Goal: Transaction & Acquisition: Purchase product/service

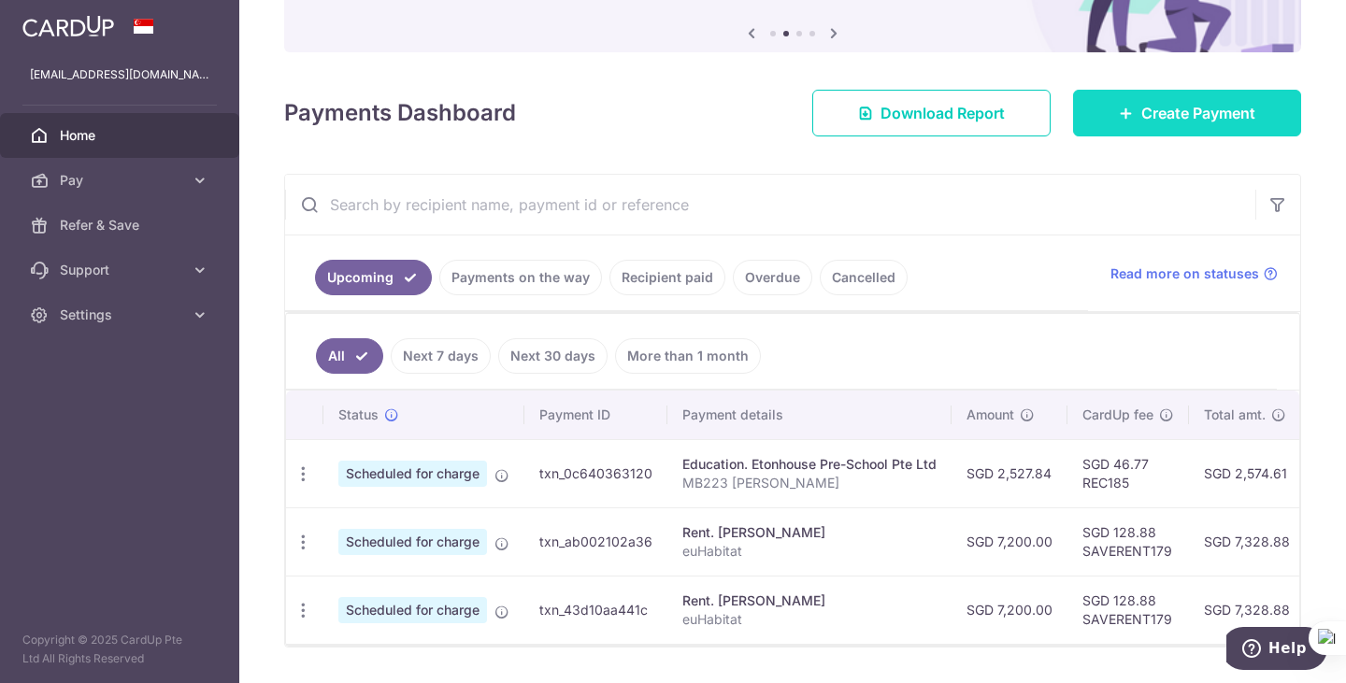
click at [1073, 134] on link "Create Payment" at bounding box center [1187, 113] width 228 height 47
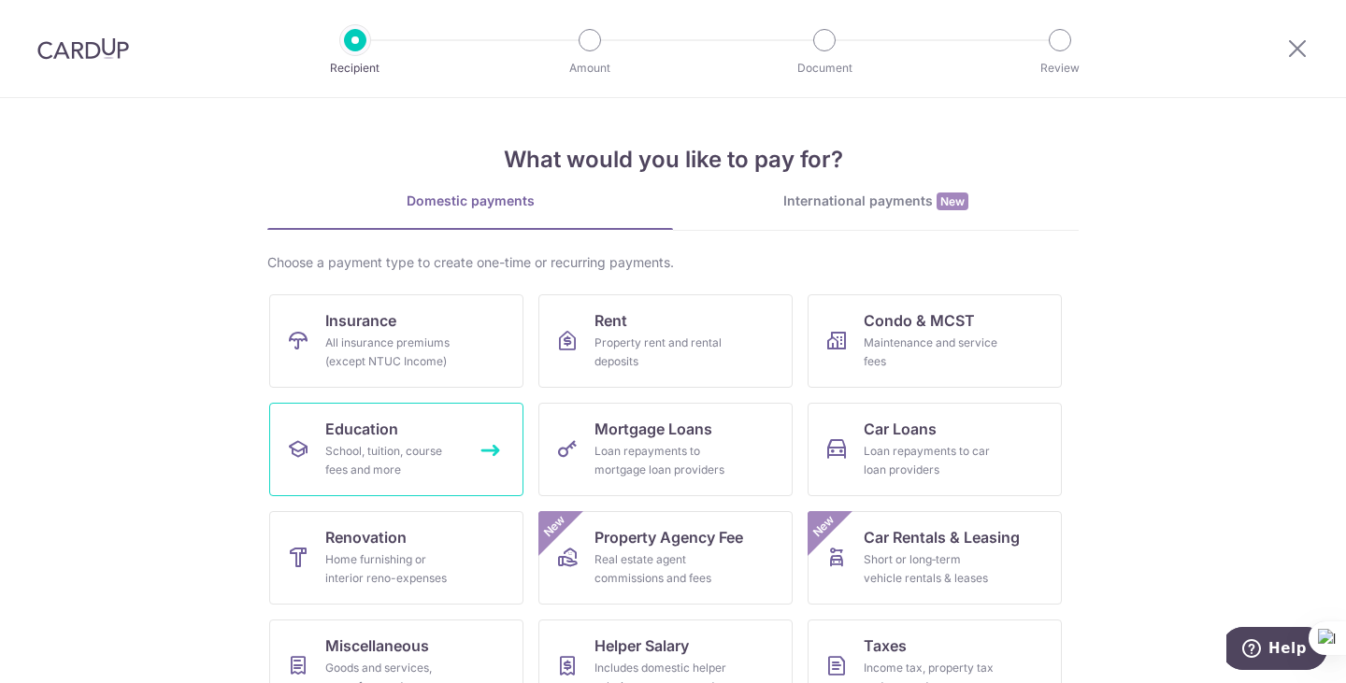
click at [464, 450] on link "Education School, tuition, course fees and more" at bounding box center [396, 449] width 254 height 93
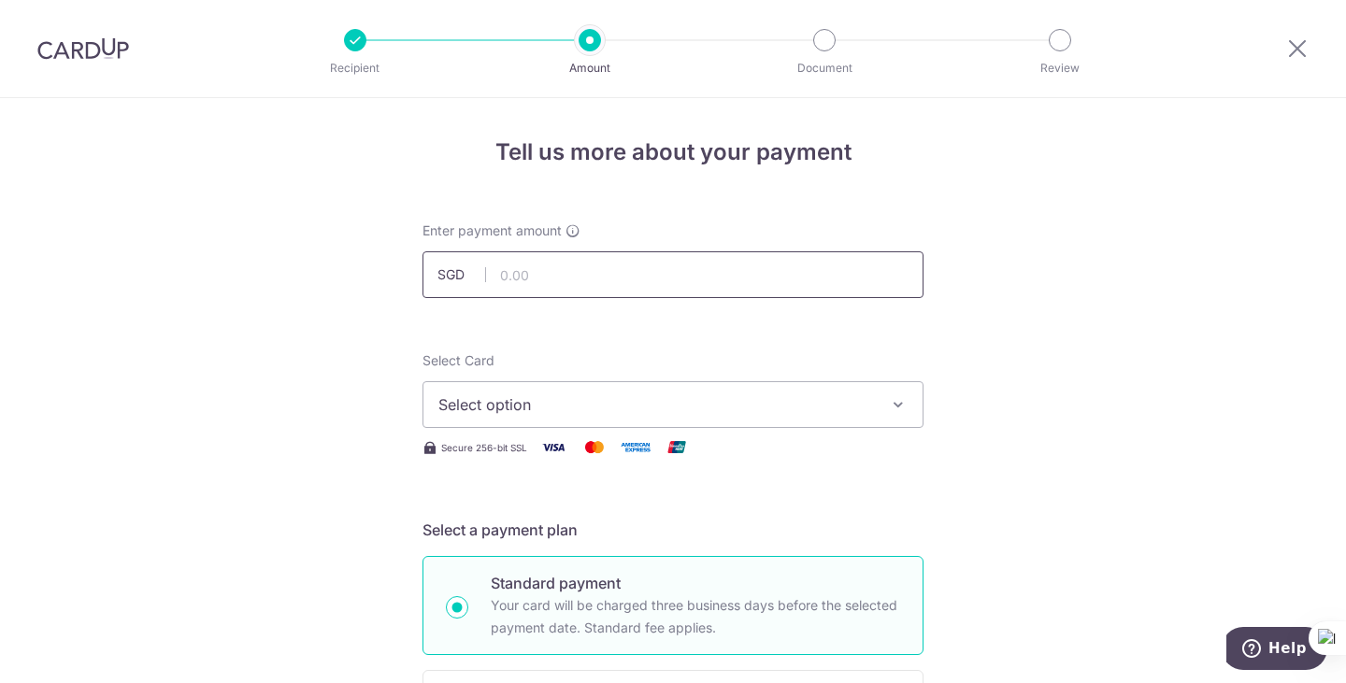
click at [626, 284] on input "text" at bounding box center [672, 274] width 501 height 47
type input "959.20"
click at [598, 400] on span "Select option" at bounding box center [656, 404] width 436 height 22
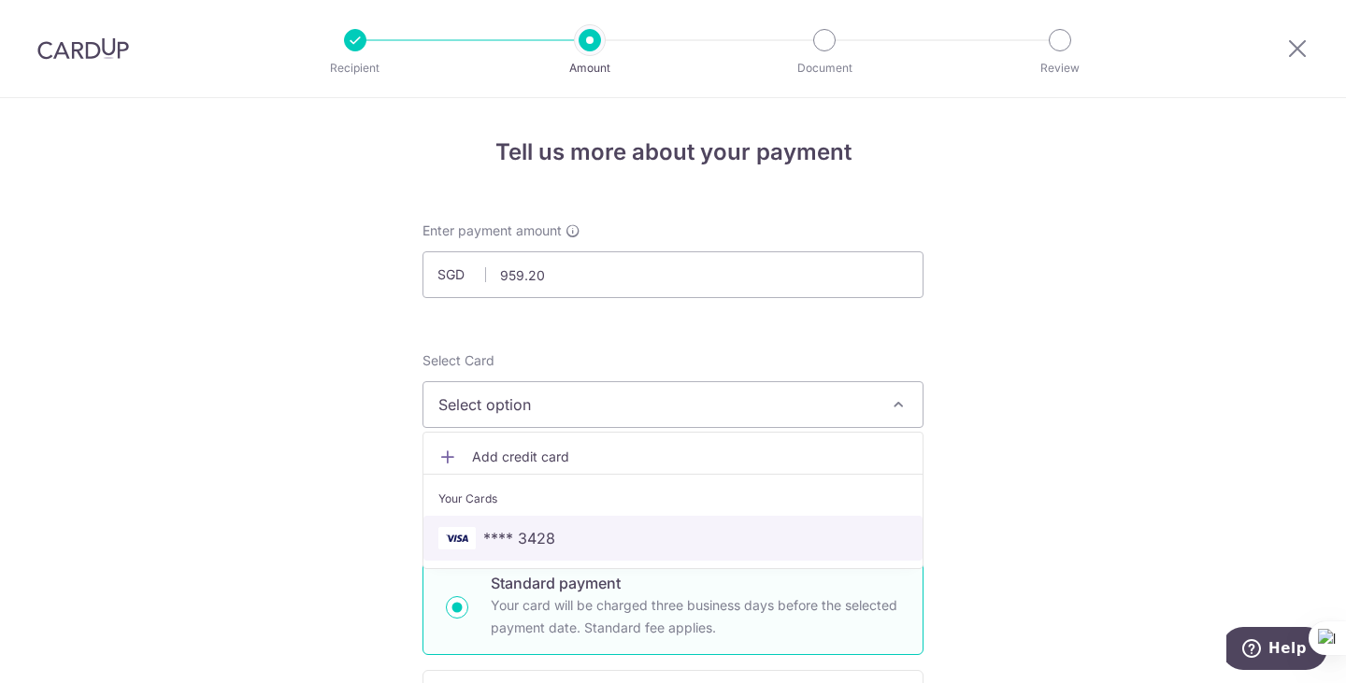
drag, startPoint x: 601, startPoint y: 531, endPoint x: 861, endPoint y: 496, distance: 262.1
click at [601, 531] on span "**** 3428" at bounding box center [672, 538] width 469 height 22
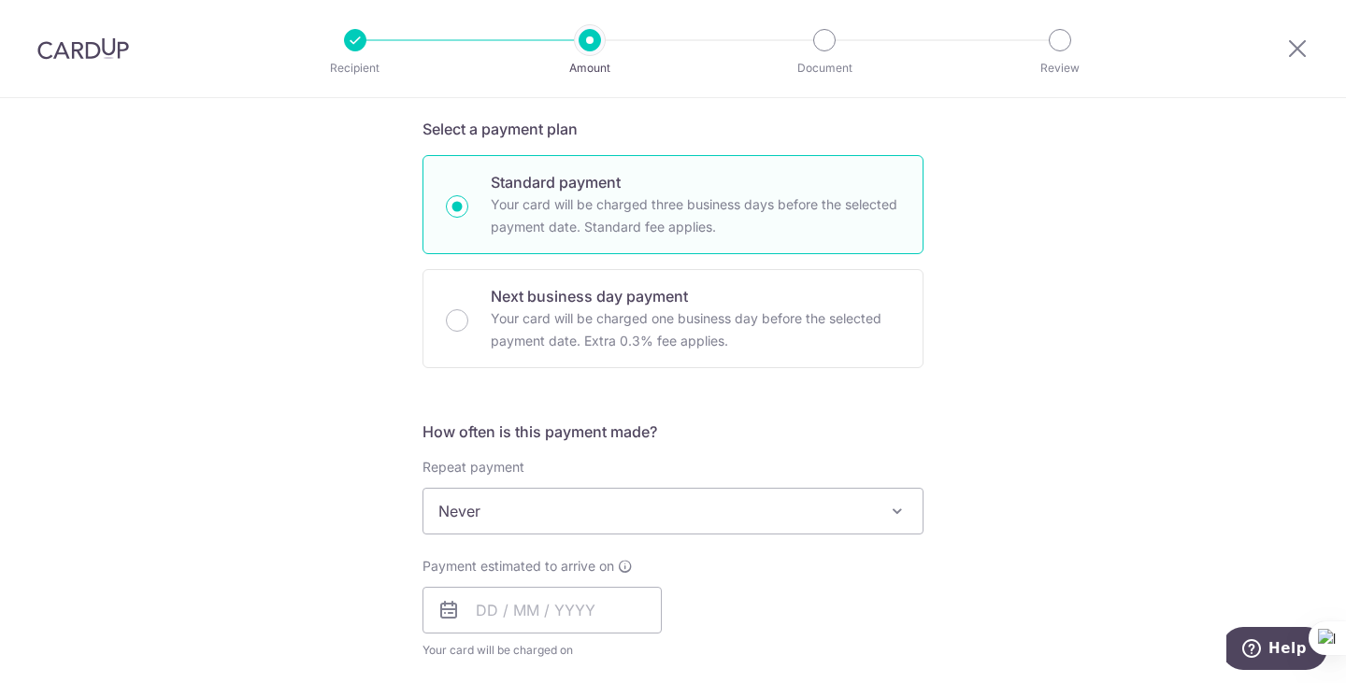
scroll to position [467, 0]
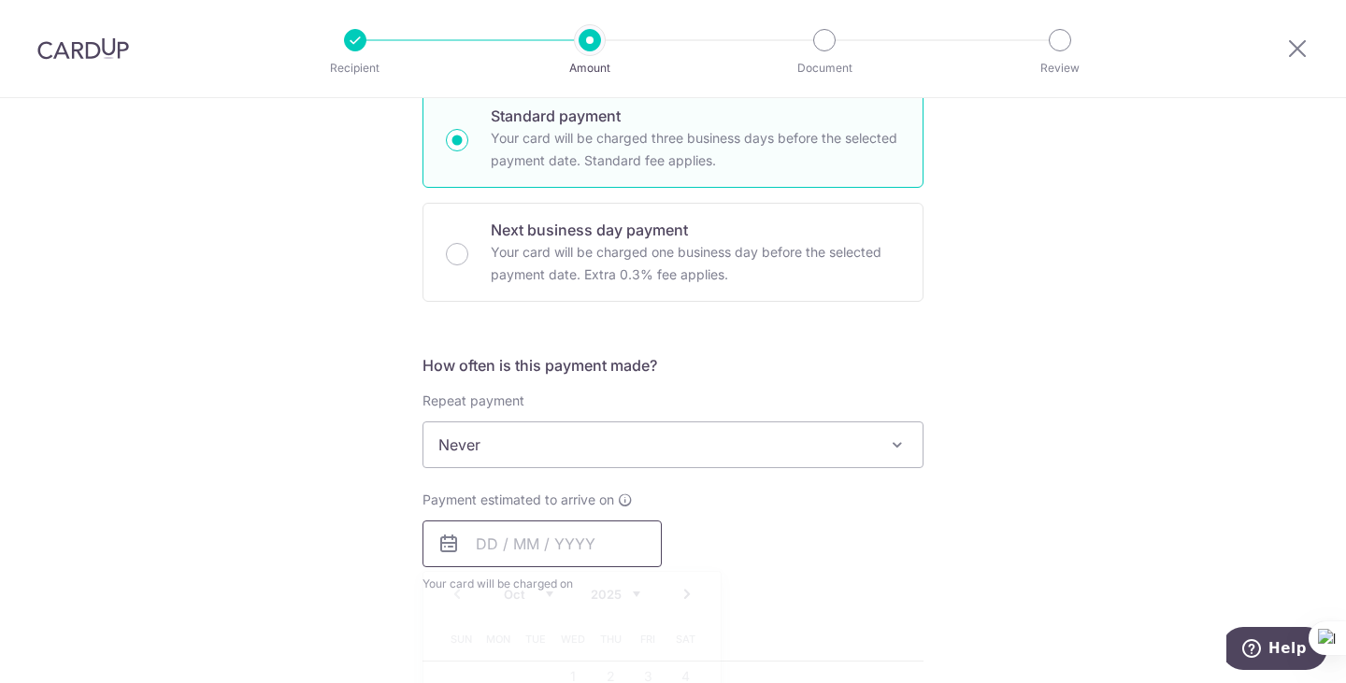
click at [472, 553] on input "text" at bounding box center [541, 544] width 239 height 47
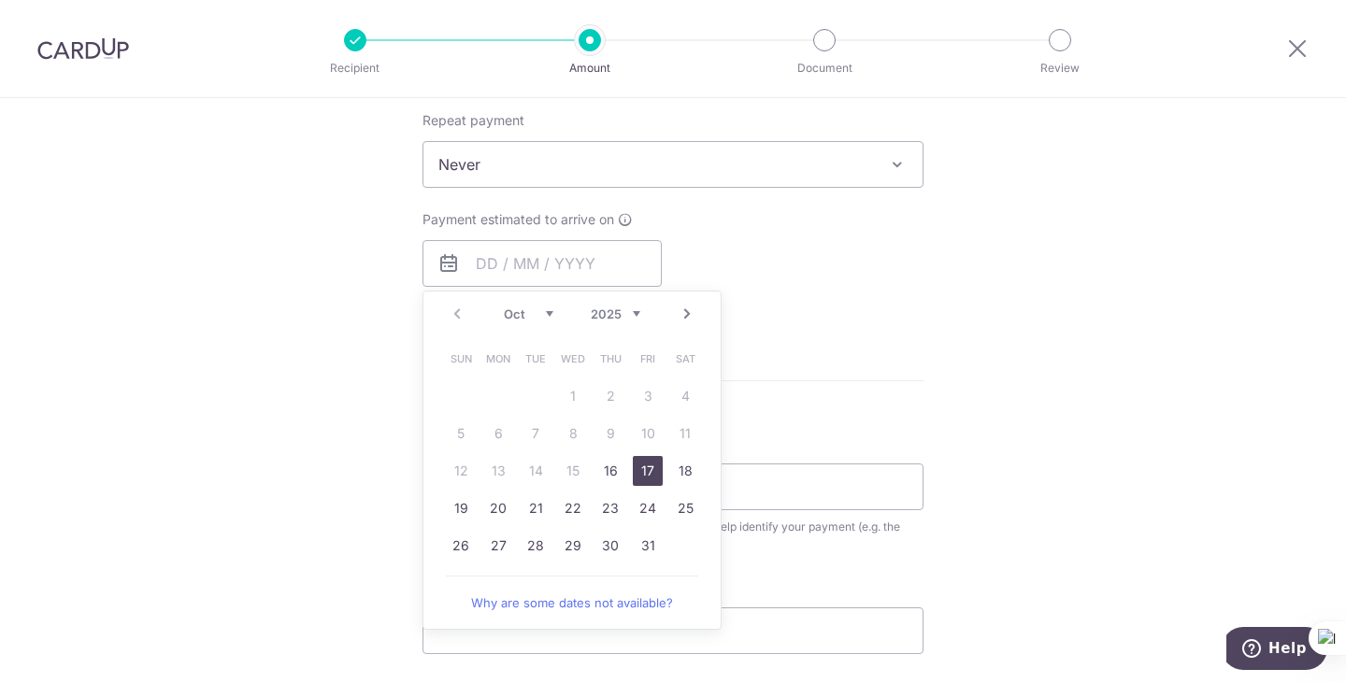
click at [638, 470] on link "17" at bounding box center [648, 471] width 30 height 30
type input "[DATE]"
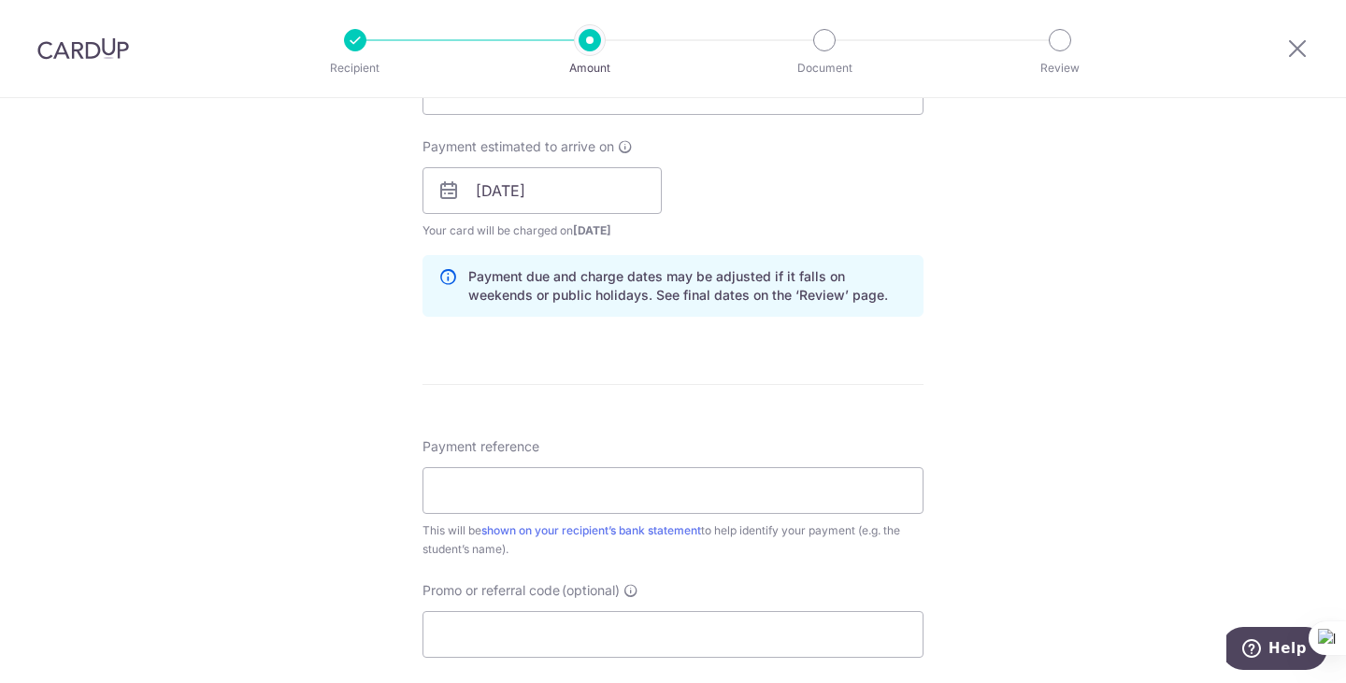
scroll to position [935, 0]
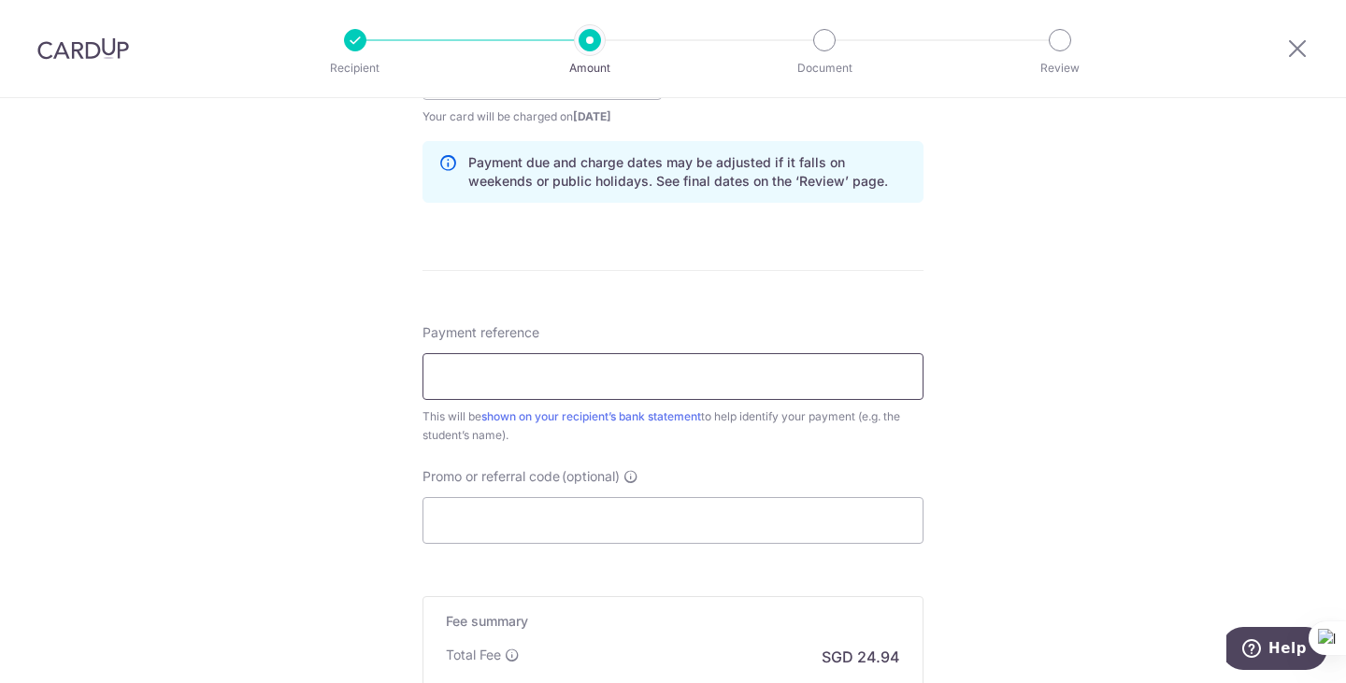
click at [614, 388] on input "Payment reference" at bounding box center [672, 376] width 501 height 47
click at [539, 377] on input "Payment reference" at bounding box center [672, 376] width 501 height 47
click at [546, 504] on input "Promo or referral code (optional)" at bounding box center [672, 520] width 501 height 47
paste input "OCBC195"
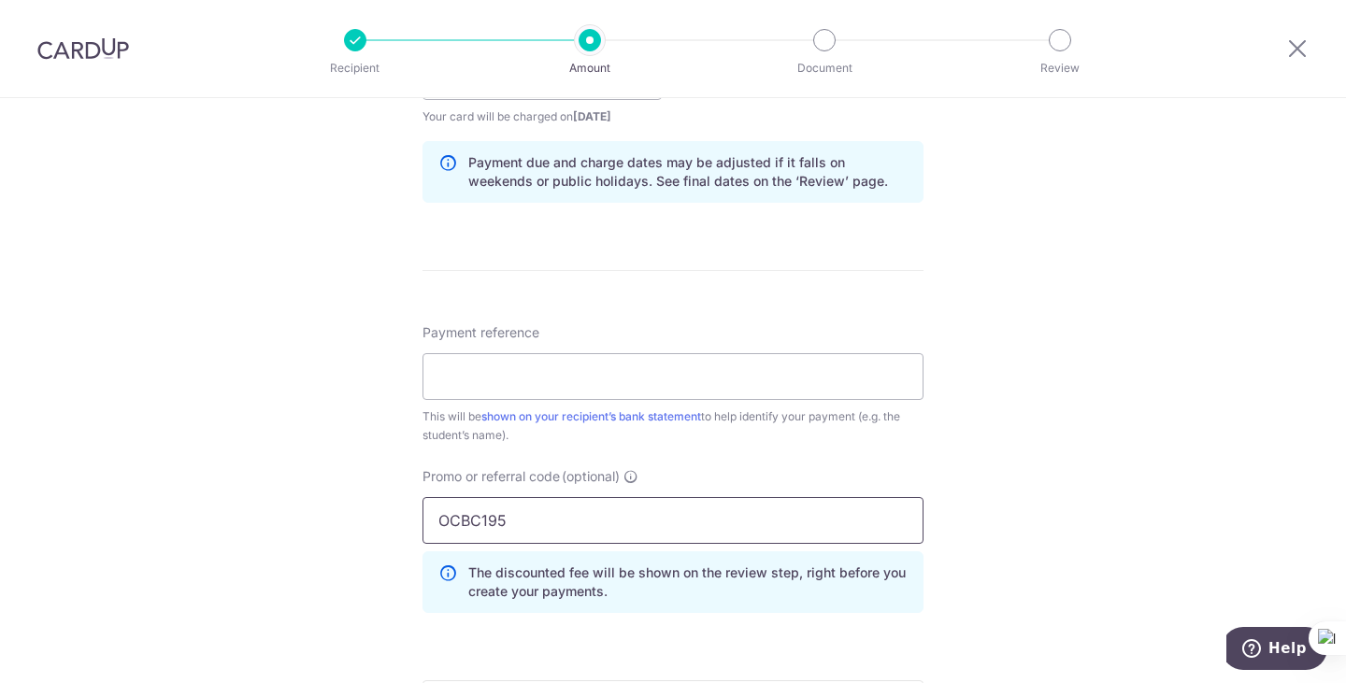
type input "OCBC195"
click at [528, 371] on input "Payment reference" at bounding box center [672, 376] width 501 height 47
paste input "KB-I25001710"
click at [953, 344] on div "Tell us more about your payment Enter payment amount SGD 959.20 959.20 Select C…" at bounding box center [673, 89] width 1346 height 1851
click at [647, 375] on input "KB-I25001710" at bounding box center [672, 376] width 501 height 47
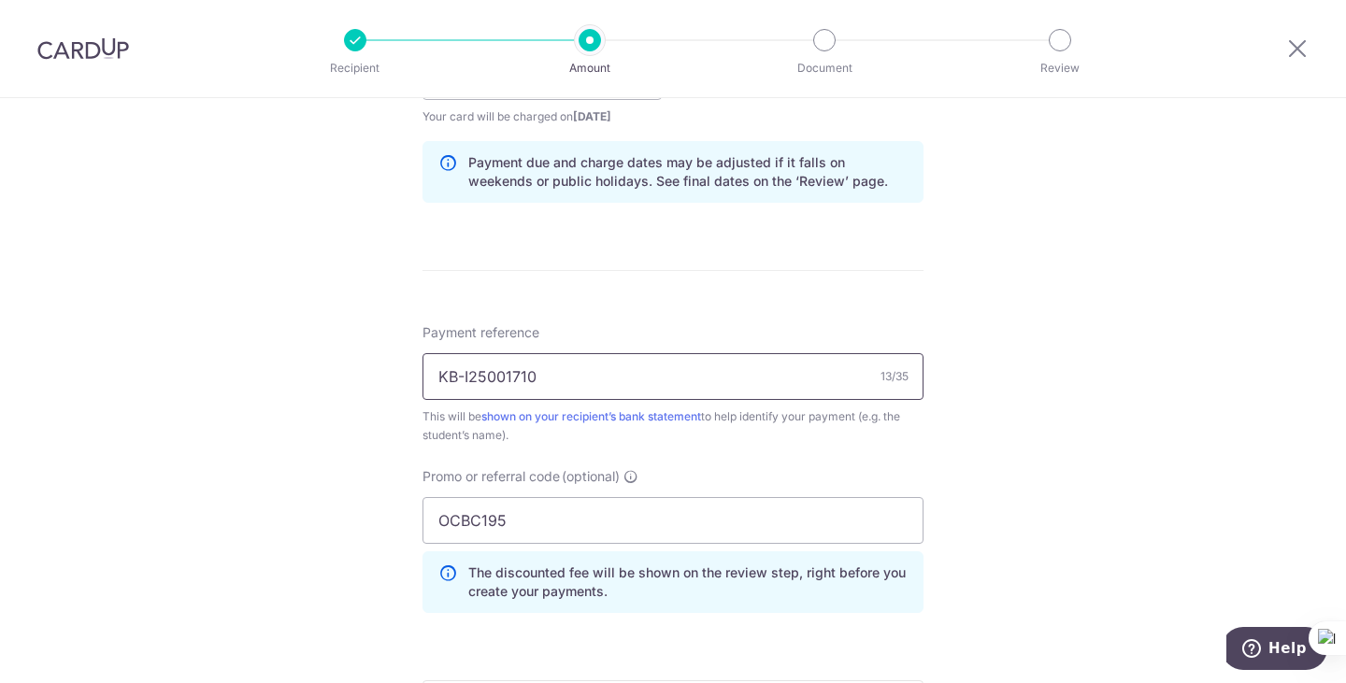
paste input "K240321"
click at [637, 381] on input "KB-I25001710 K240321" at bounding box center [672, 376] width 501 height 47
paste input "朱玟睿 (Choo Wen"
click at [982, 322] on div "Tell us more about your payment Enter payment amount SGD 959.20 959.20 Select C…" at bounding box center [673, 89] width 1346 height 1851
drag, startPoint x: 607, startPoint y: 379, endPoint x: 756, endPoint y: 379, distance: 148.6
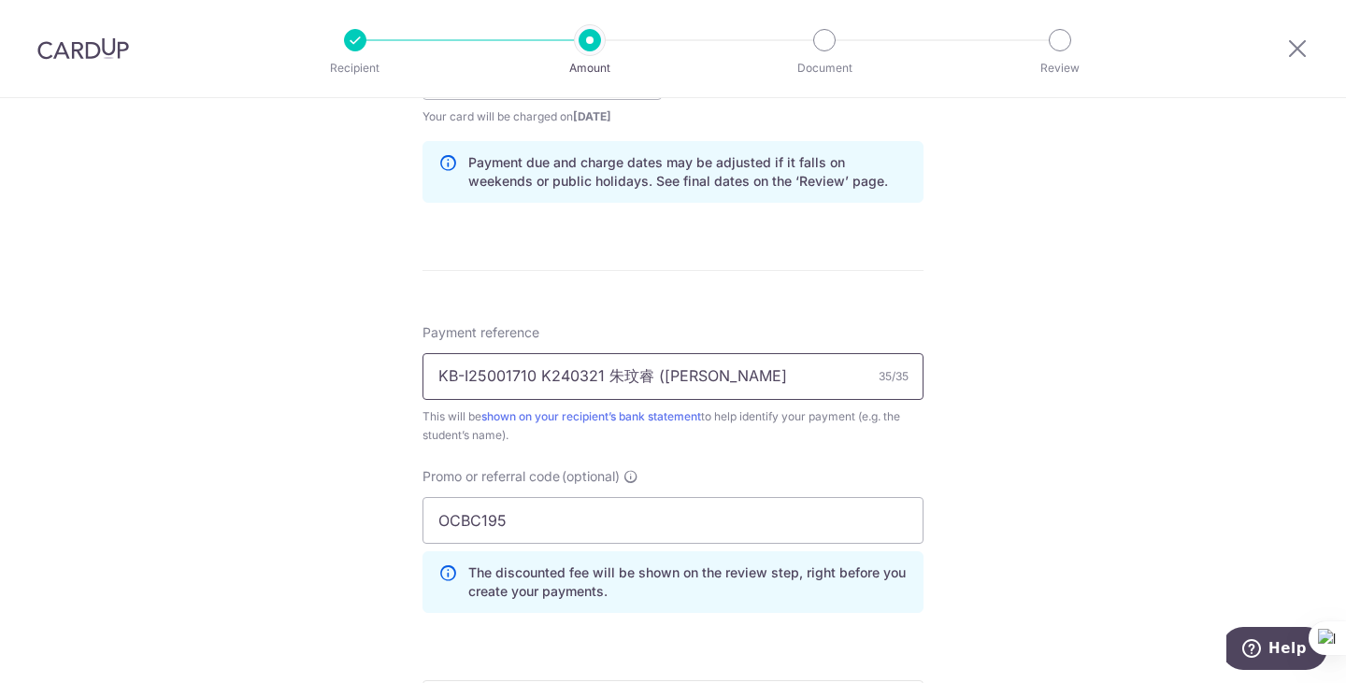
click at [756, 379] on input "KB-I25001710 K240321 朱玟睿 (Choo Wen" at bounding box center [672, 376] width 501 height 47
type input "KB-I25001710 K240321 [PERSON_NAME]"
click at [970, 388] on div "Tell us more about your payment Enter payment amount SGD 959.20 959.20 Select C…" at bounding box center [673, 89] width 1346 height 1851
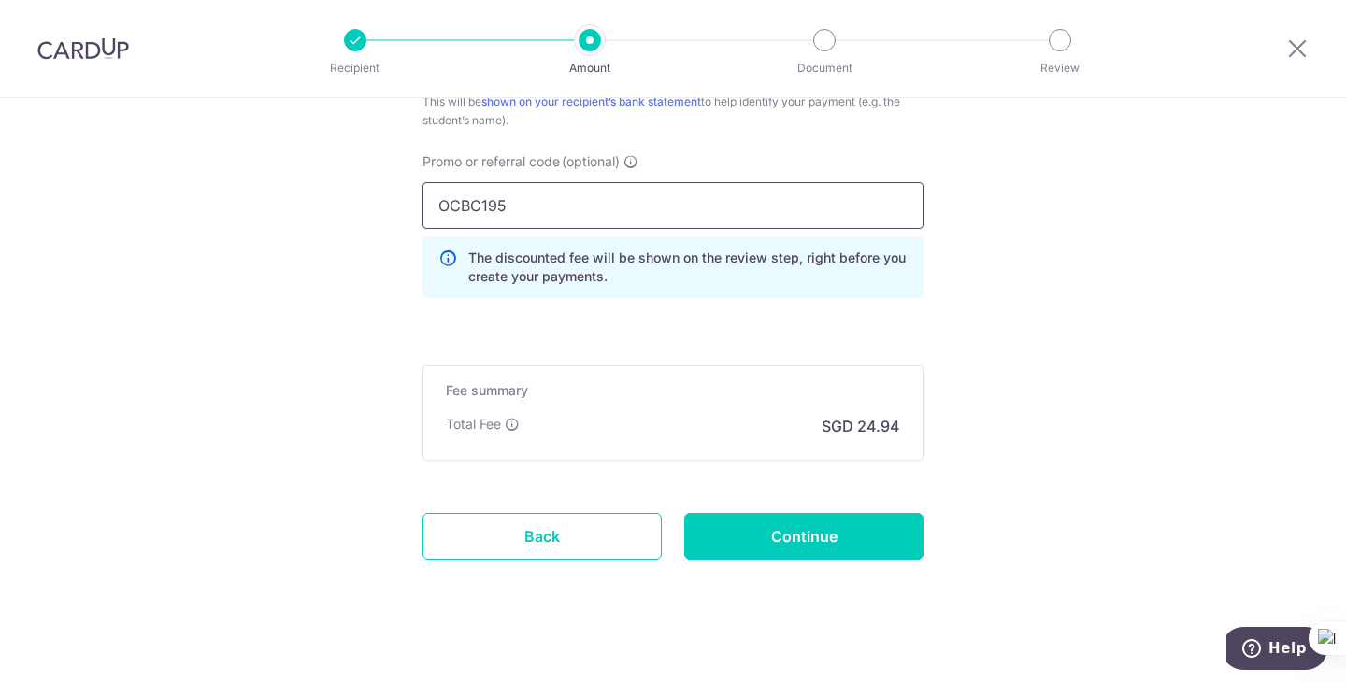
scroll to position [1266, 0]
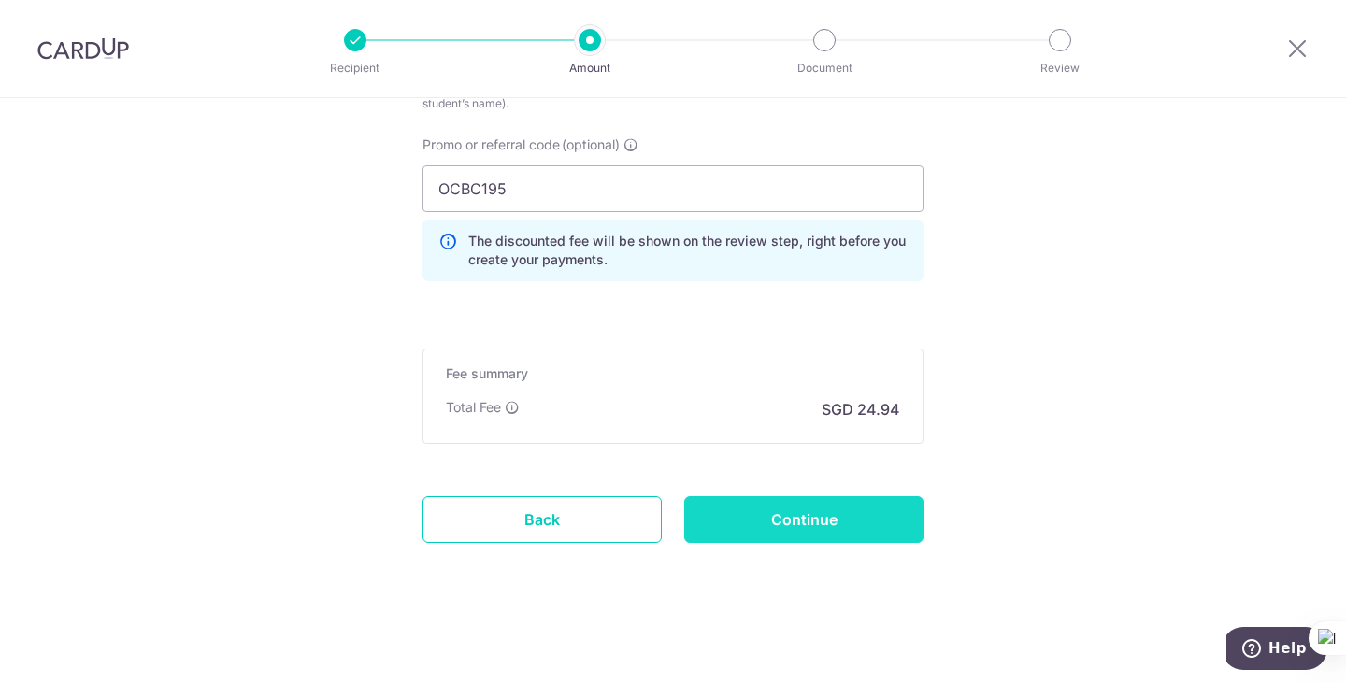
click at [864, 517] on input "Continue" at bounding box center [803, 519] width 239 height 47
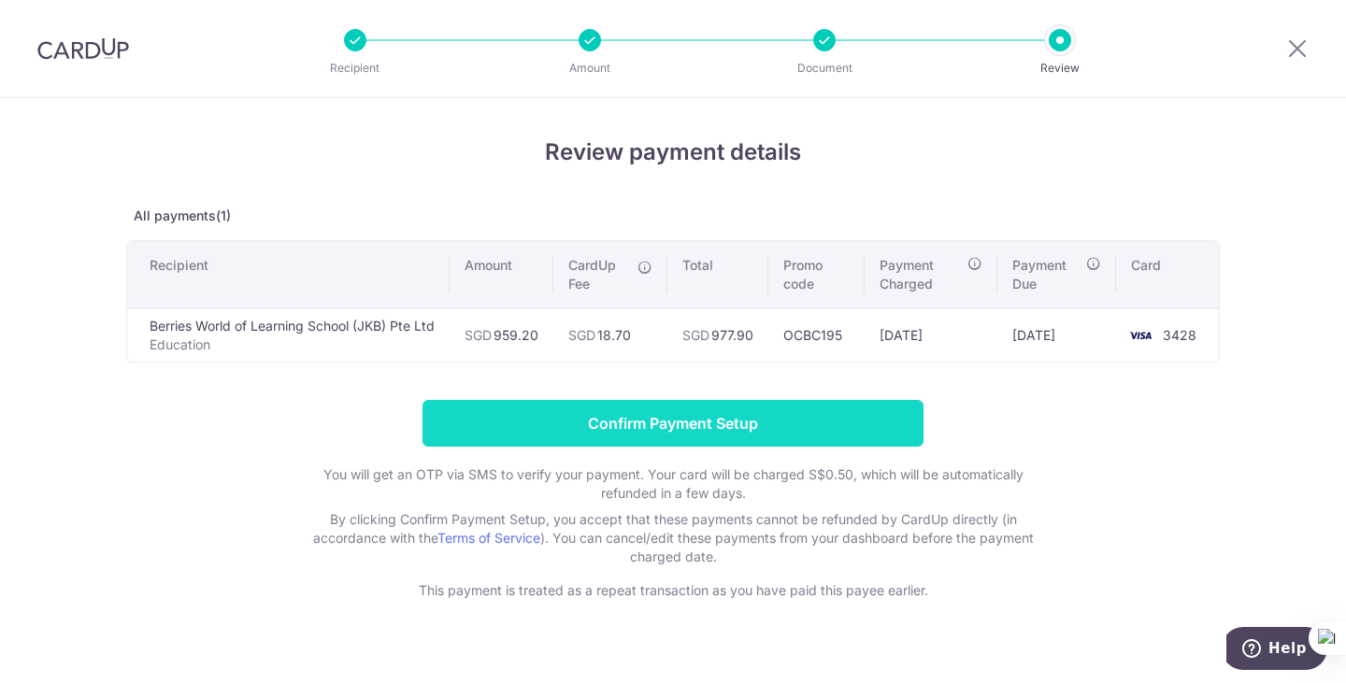
click at [800, 419] on input "Confirm Payment Setup" at bounding box center [672, 423] width 501 height 47
